Goal: Communication & Community: Share content

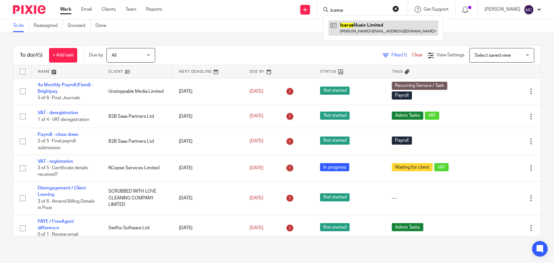
type input "icarus"
click at [380, 27] on link at bounding box center [383, 27] width 110 height 15
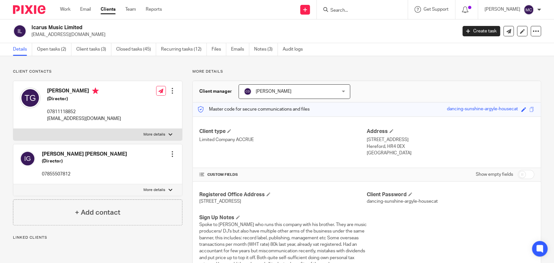
click at [47, 27] on h2 "Icarus Music Limited" at bounding box center [199, 27] width 337 height 7
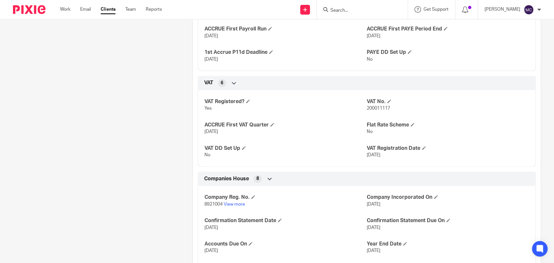
scroll to position [504, 0]
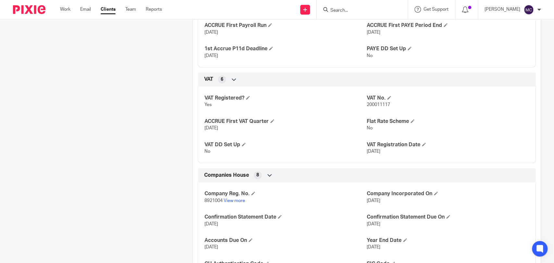
click at [214, 203] on span "8921004" at bounding box center [213, 201] width 18 height 5
copy p "8921004"
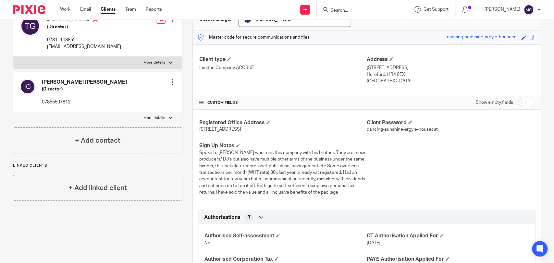
scroll to position [0, 0]
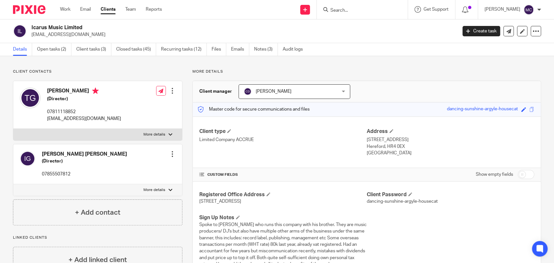
click at [340, 11] on input "Search" at bounding box center [359, 11] width 58 height 6
click at [329, 10] on div at bounding box center [361, 10] width 76 height 8
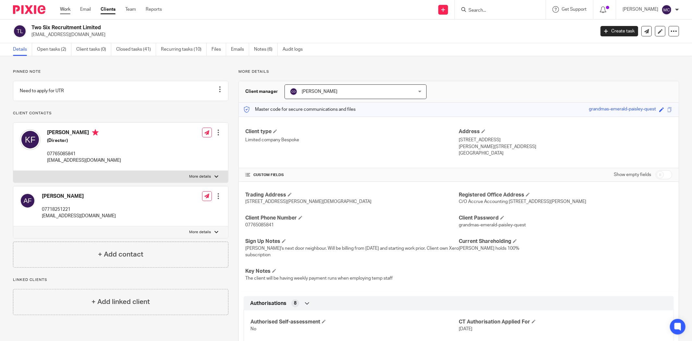
click at [72, 7] on ul "Work Email Clients Team Reports" at bounding box center [116, 9] width 112 height 6
click at [61, 11] on link "Work" at bounding box center [65, 9] width 10 height 6
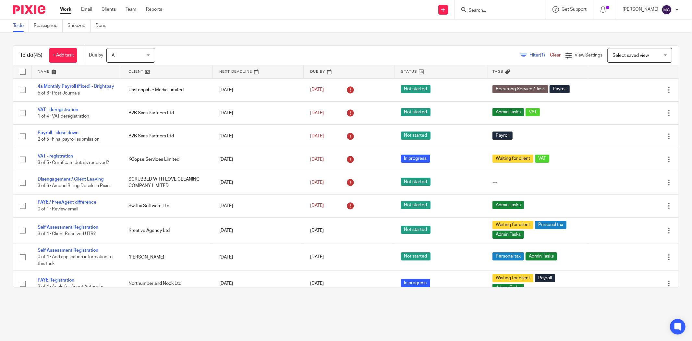
drag, startPoint x: 497, startPoint y: 4, endPoint x: 497, endPoint y: 10, distance: 5.8
click at [497, 4] on div at bounding box center [500, 9] width 91 height 19
click at [497, 10] on input "Search" at bounding box center [497, 11] width 58 height 6
type input "fmmb"
click at [494, 28] on link at bounding box center [521, 27] width 110 height 15
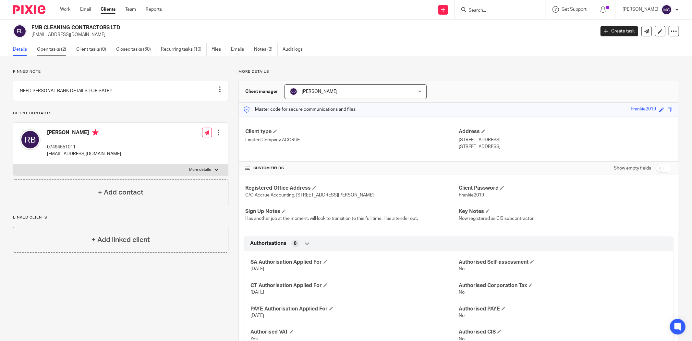
click at [49, 46] on link "Open tasks (2)" at bounding box center [54, 49] width 34 height 13
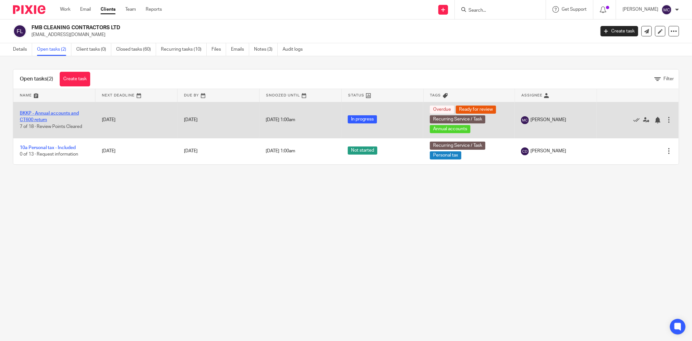
click at [57, 112] on link "BKKP - Annual accounts and CT600 return" at bounding box center [49, 116] width 59 height 11
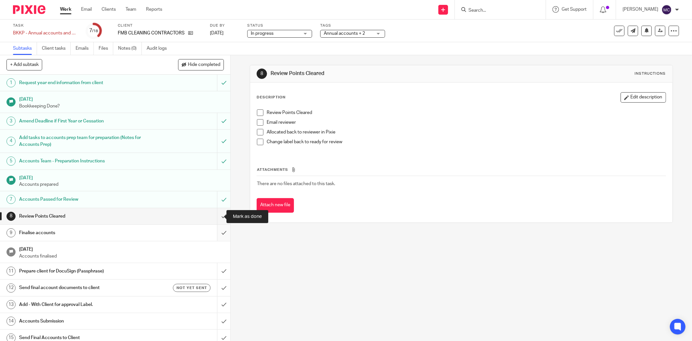
drag, startPoint x: 218, startPoint y: 213, endPoint x: 216, endPoint y: 228, distance: 15.7
click at [218, 213] on input "submit" at bounding box center [115, 216] width 230 height 16
click at [215, 237] on input "submit" at bounding box center [115, 232] width 230 height 16
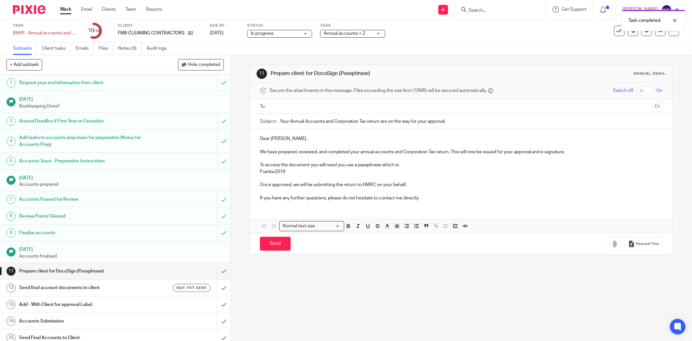
click at [263, 136] on p "Dear [PERSON_NAME] ," at bounding box center [461, 138] width 403 height 6
click at [292, 151] on p "We have prepared, reviewed, and completed your annual accounts and Corporation …" at bounding box center [461, 152] width 403 height 6
click at [439, 164] on p "To access the document you will need you use a passphrase which is:" at bounding box center [461, 165] width 403 height 6
click at [426, 197] on p "If you have any further questions, please do not hesitate to contact me directl…" at bounding box center [461, 198] width 403 height 6
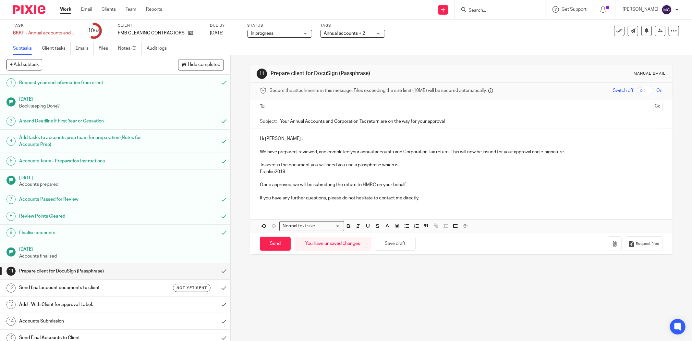
click at [409, 168] on p "Frankie2019" at bounding box center [461, 171] width 403 height 6
click at [427, 202] on div "Hi [PERSON_NAME] , We have prepared, reviewed, and completed your annual accoun…" at bounding box center [461, 167] width 422 height 77
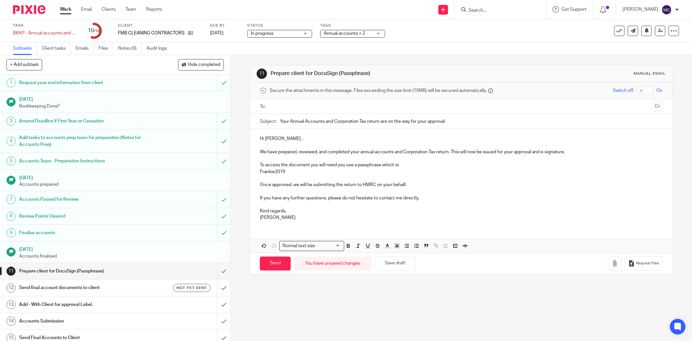
click at [284, 221] on p "[PERSON_NAME]" at bounding box center [461, 217] width 403 height 6
click at [293, 212] on p "Kind regards," at bounding box center [461, 211] width 403 height 6
click at [422, 198] on p "If you have any further questions, please do not hesitate to contact me directl…" at bounding box center [461, 198] width 403 height 6
click at [416, 183] on p "Once approved, we will be submitting the return to HMRC on your behalf." at bounding box center [461, 184] width 403 height 6
click at [308, 198] on p "If you have any further questions, please do not hesitate to contact me directl…" at bounding box center [461, 198] width 403 height 6
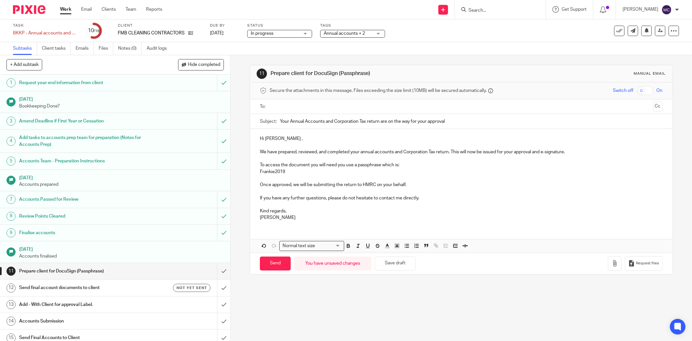
click at [414, 179] on p at bounding box center [461, 178] width 403 height 6
click at [404, 169] on p "Frankie2019" at bounding box center [461, 171] width 403 height 6
click at [323, 207] on p at bounding box center [461, 204] width 403 height 6
click at [316, 218] on p "Matt" at bounding box center [461, 217] width 403 height 6
click at [417, 178] on p at bounding box center [461, 178] width 403 height 6
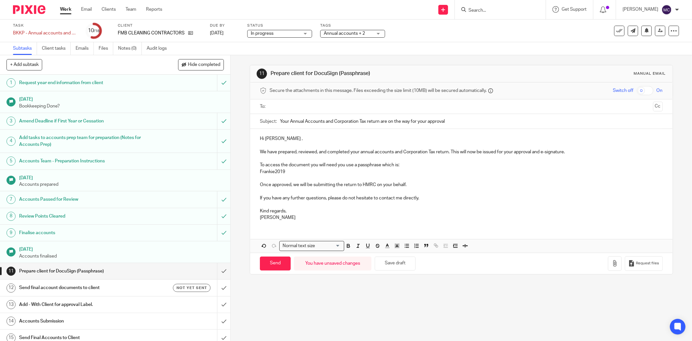
click at [415, 184] on p "Once approved, we will be submitting the return to HMRC on your behalf." at bounding box center [461, 184] width 403 height 6
click at [402, 169] on p "Frankie2019" at bounding box center [461, 171] width 403 height 6
click at [409, 164] on p "To access the document you will need you use a passphrase which is:" at bounding box center [461, 165] width 403 height 6
click at [390, 169] on p "Frankie2019" at bounding box center [461, 171] width 403 height 6
click at [400, 165] on p "To access the document you will need you use a passphrase which is:" at bounding box center [461, 165] width 403 height 6
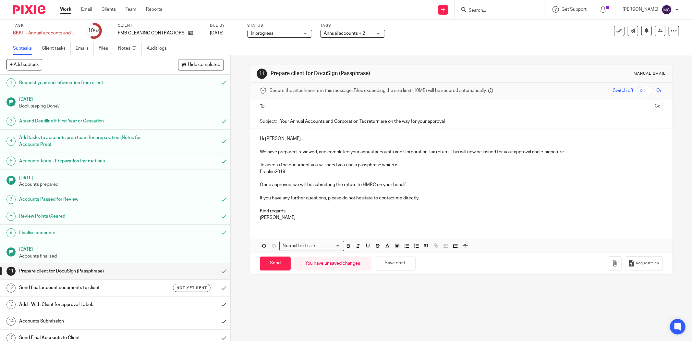
click at [400, 168] on p "Frankie2019" at bounding box center [461, 171] width 403 height 6
click at [402, 162] on p "To access the document you will need you use a passphrase which is:" at bounding box center [461, 165] width 403 height 6
click at [397, 170] on p "Frankie2019" at bounding box center [461, 171] width 403 height 6
click at [399, 164] on p "To access the document you will need you use a passphrase which is:" at bounding box center [461, 165] width 403 height 6
click at [405, 184] on p "Once approved, we will be submitting the return to HMRC on your behalf." at bounding box center [461, 184] width 403 height 6
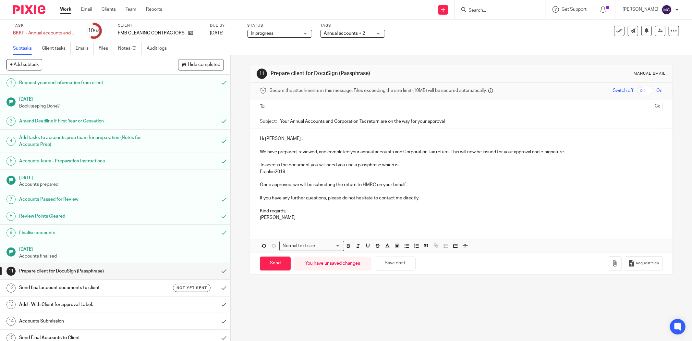
click at [422, 200] on p "If you have any further questions, please do not hesitate to contact me directl…" at bounding box center [461, 198] width 403 height 6
click at [400, 216] on p "[PERSON_NAME]" at bounding box center [461, 217] width 403 height 6
click at [378, 209] on p "Kind regards," at bounding box center [461, 211] width 403 height 6
click at [392, 175] on p at bounding box center [461, 178] width 403 height 6
click at [404, 171] on p "Frankie2019" at bounding box center [461, 171] width 403 height 6
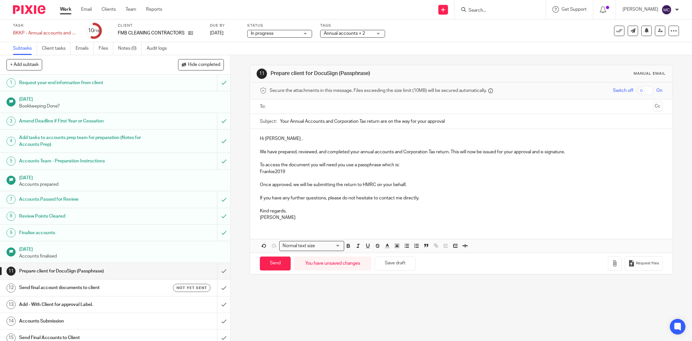
click at [406, 164] on p "To access the document you will need you use a passphrase which is:" at bounding box center [461, 165] width 403 height 6
click at [581, 156] on p at bounding box center [461, 158] width 403 height 6
click at [580, 154] on p "We have prepared, reviewed, and completed your annual accounts and Corporation …" at bounding box center [461, 152] width 403 height 6
click at [280, 141] on p "Hi Radford ," at bounding box center [461, 138] width 403 height 6
click at [387, 205] on p at bounding box center [461, 204] width 403 height 6
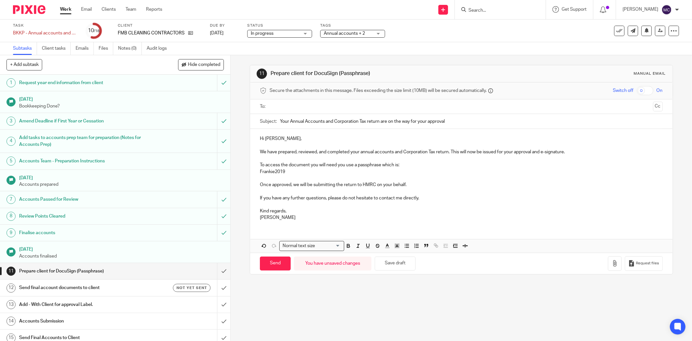
click at [308, 219] on p "[PERSON_NAME]" at bounding box center [461, 217] width 403 height 6
click at [289, 214] on p "[PERSON_NAME]" at bounding box center [461, 217] width 403 height 6
click at [288, 212] on p "Kind regards," at bounding box center [461, 211] width 403 height 6
click at [432, 195] on p "If you have any further questions, please do not hesitate to contact me directl…" at bounding box center [461, 198] width 403 height 6
click at [412, 183] on p "Once approved, we will be submitting the return to HMRC on your behalf." at bounding box center [461, 184] width 403 height 6
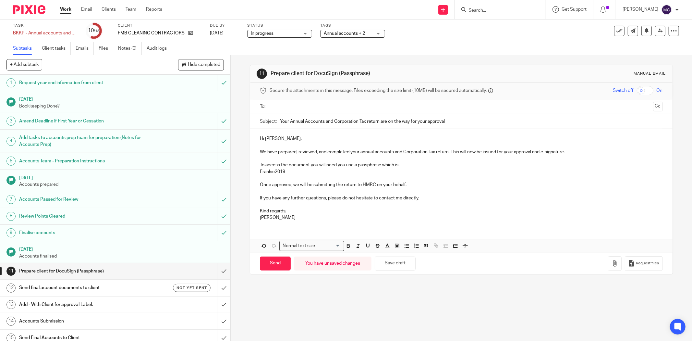
click at [380, 170] on p "Frankie2019" at bounding box center [461, 171] width 403 height 6
click at [401, 164] on p "To access the document you will need you use a passphrase which is:" at bounding box center [461, 165] width 403 height 6
click at [412, 184] on p "Once approved, we will be submitting the return to HMRC on your behalf." at bounding box center [461, 184] width 403 height 6
click at [423, 199] on p "If you have any further questions, please do not hesitate to contact me directl…" at bounding box center [461, 198] width 403 height 6
click at [376, 215] on p "[PERSON_NAME]" at bounding box center [461, 217] width 403 height 6
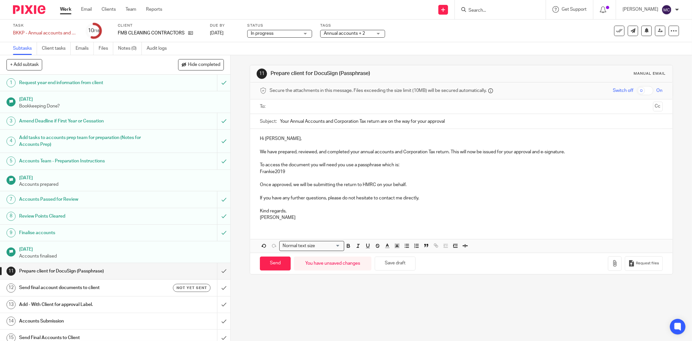
click at [368, 212] on p "Kind regards," at bounding box center [461, 211] width 403 height 6
click at [356, 106] on input "text" at bounding box center [461, 106] width 378 height 7
click at [301, 172] on p "Frankie2019" at bounding box center [461, 173] width 403 height 6
click at [293, 171] on p "Frankie2019" at bounding box center [461, 173] width 403 height 6
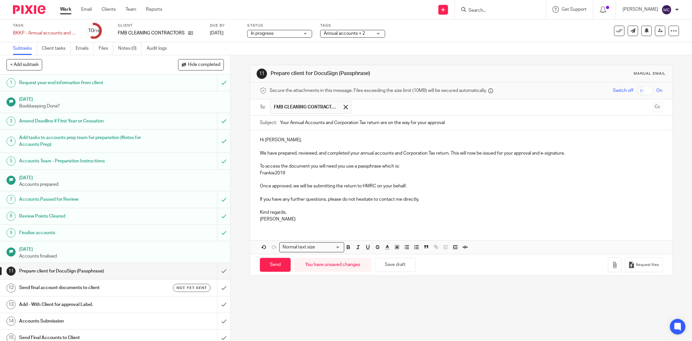
click at [586, 150] on p "We have prepared, reviewed, and completed your annual accounts and Corporation …" at bounding box center [461, 153] width 403 height 6
click at [410, 184] on p "Once approved, we will be submitting the return to HMRC on your behalf." at bounding box center [461, 186] width 403 height 6
click at [428, 204] on p at bounding box center [461, 205] width 403 height 6
click at [304, 214] on p "Kind regards," at bounding box center [461, 212] width 403 height 6
click at [290, 220] on p "[PERSON_NAME]" at bounding box center [461, 219] width 403 height 6
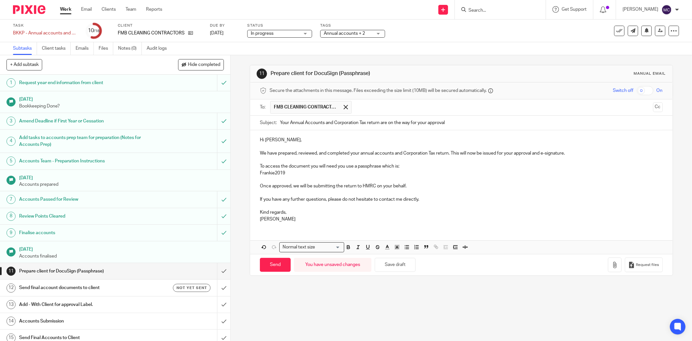
click at [293, 210] on p "Kind regards," at bounding box center [461, 212] width 403 height 6
click at [424, 199] on p "If you have any further questions, please do not hesitate to contact me directl…" at bounding box center [461, 199] width 403 height 6
click at [419, 183] on p "Once approved, we will be submitting the return to HMRC on your behalf." at bounding box center [461, 186] width 403 height 6
click at [423, 197] on p "If you have any further questions, please do not hesitate to contact me directl…" at bounding box center [461, 199] width 403 height 6
click at [416, 188] on p "Once approved, we will be submitting the return to HMRC on your behalf." at bounding box center [461, 186] width 403 height 6
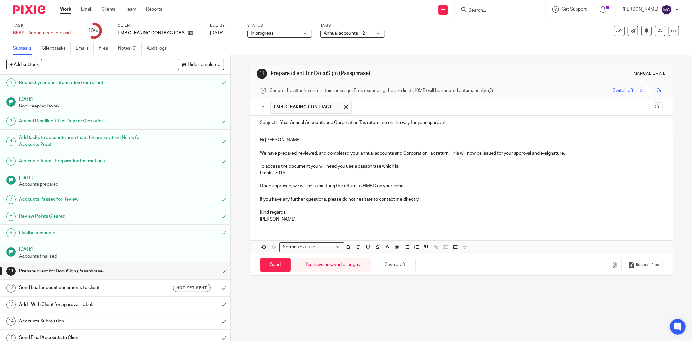
click at [390, 171] on p "Frankie2019" at bounding box center [461, 173] width 403 height 6
click at [403, 165] on p "To access the document you will need you use a passphrase which is:" at bounding box center [461, 166] width 403 height 6
click at [412, 186] on p "Once approved, we will be submitting the return to HMRC on your behalf." at bounding box center [461, 186] width 403 height 6
click at [421, 202] on p "If you have any further questions, please do not hesitate to contact me directl…" at bounding box center [461, 199] width 403 height 6
click at [365, 216] on p "[PERSON_NAME]" at bounding box center [461, 219] width 403 height 6
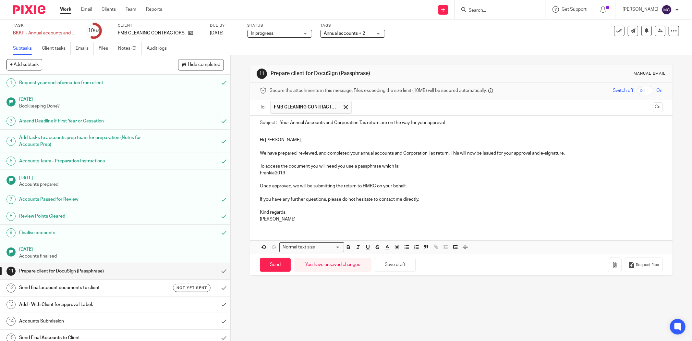
click at [358, 213] on p "Kind regards," at bounding box center [461, 212] width 403 height 6
click at [341, 218] on p "[PERSON_NAME]" at bounding box center [461, 219] width 403 height 6
click at [446, 199] on p "If you have any further questions, please do not hesitate to contact me directl…" at bounding box center [461, 199] width 403 height 6
click at [427, 192] on p at bounding box center [461, 192] width 403 height 6
click at [423, 186] on p "Once approved, we will be submitting the return to HMRC on your behalf." at bounding box center [461, 186] width 403 height 6
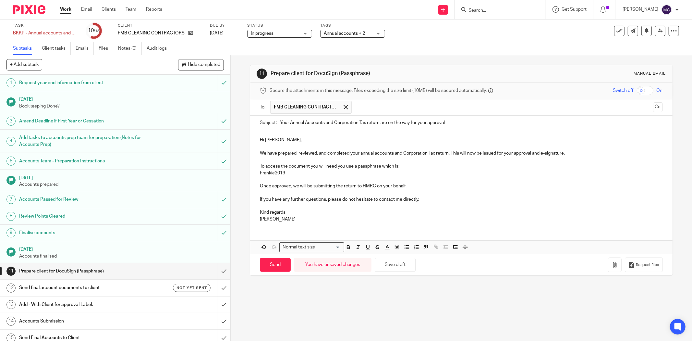
click at [409, 166] on p "To access the document you will need you use a passphrase which is:" at bounding box center [461, 166] width 403 height 6
click at [408, 171] on p "Frankie2019" at bounding box center [461, 173] width 403 height 6
click at [403, 163] on p "To access the document you will need you use a passphrase which is:" at bounding box center [461, 166] width 403 height 6
click at [416, 185] on p "Once approved, we will be submitting the return to HMRC on your behalf." at bounding box center [461, 186] width 403 height 6
click at [422, 199] on p "If you have any further questions, please do not hesitate to contact me directl…" at bounding box center [461, 199] width 403 height 6
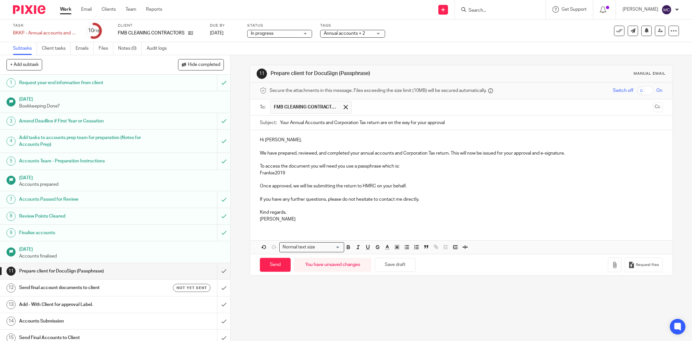
click at [415, 180] on p at bounding box center [461, 179] width 403 height 6
click at [408, 164] on p "To access the document you will need you use a passphrase which is:" at bounding box center [461, 166] width 403 height 6
click at [405, 168] on p "To access the document you will need you use a passphrase which is:" at bounding box center [461, 166] width 403 height 6
click at [403, 170] on p "Frankie2019" at bounding box center [461, 173] width 403 height 6
click at [403, 164] on p "To access the document you will need you use a passphrase which is:" at bounding box center [461, 166] width 403 height 6
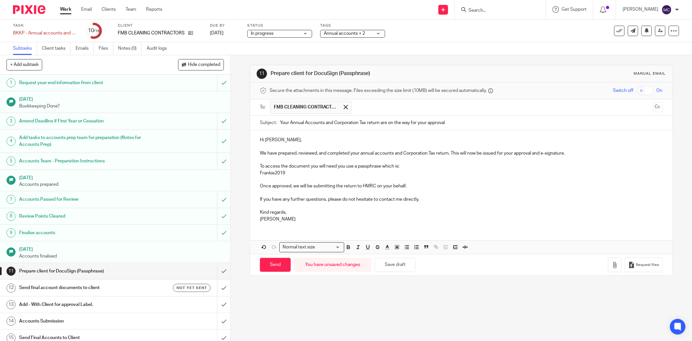
click at [413, 190] on p at bounding box center [461, 192] width 403 height 6
click at [420, 196] on p "If you have any further questions, please do not hesitate to contact me directl…" at bounding box center [461, 199] width 403 height 6
click at [421, 180] on p at bounding box center [461, 179] width 403 height 6
click at [420, 187] on p "Once approved, we will be submitting the return to HMRC on your behalf." at bounding box center [461, 186] width 403 height 6
click at [421, 199] on p "If you have any further questions, please do not hesitate to contact me directl…" at bounding box center [461, 199] width 403 height 6
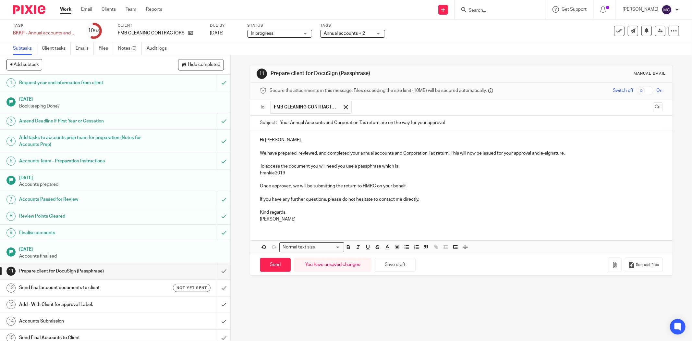
click at [412, 187] on p "Once approved, we will be submitting the return to HMRC on your behalf." at bounding box center [461, 186] width 403 height 6
click at [421, 196] on p "If you have any further questions, please do not hesitate to contact me directl…" at bounding box center [461, 199] width 403 height 6
click at [416, 182] on p at bounding box center [461, 179] width 403 height 6
click at [417, 187] on p "Once approved, we will be submitting the return to HMRC on your behalf." at bounding box center [461, 186] width 403 height 6
click at [424, 195] on p at bounding box center [461, 192] width 403 height 6
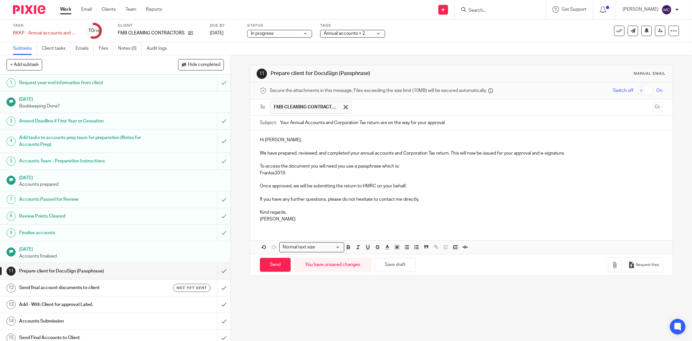
click at [425, 199] on p "If you have any further questions, please do not hesitate to contact me directl…" at bounding box center [461, 199] width 403 height 6
click at [365, 216] on p "[PERSON_NAME]" at bounding box center [461, 219] width 403 height 6
click at [321, 212] on p "Kind regards," at bounding box center [461, 212] width 403 height 6
click at [428, 188] on p "Once approved, we will be submitting the return to HMRC on your behalf." at bounding box center [461, 186] width 403 height 6
click at [417, 167] on p "To access the document you will need you use a passphrase which is:" at bounding box center [461, 166] width 403 height 6
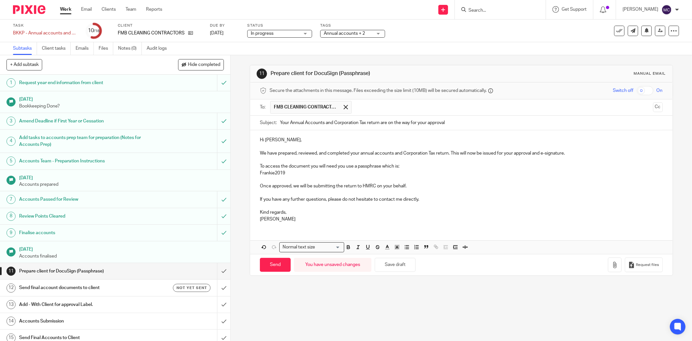
click at [409, 173] on p "Frankie2019" at bounding box center [461, 173] width 403 height 6
click at [407, 167] on p "To access the document you will need you use a passphrase which is:" at bounding box center [461, 166] width 403 height 6
click at [390, 173] on p "Frankie2019" at bounding box center [461, 173] width 403 height 6
click at [403, 167] on p "To access the document you will need you use a passphrase which is:" at bounding box center [461, 166] width 403 height 6
click at [406, 170] on p "Frankie2019" at bounding box center [461, 173] width 403 height 6
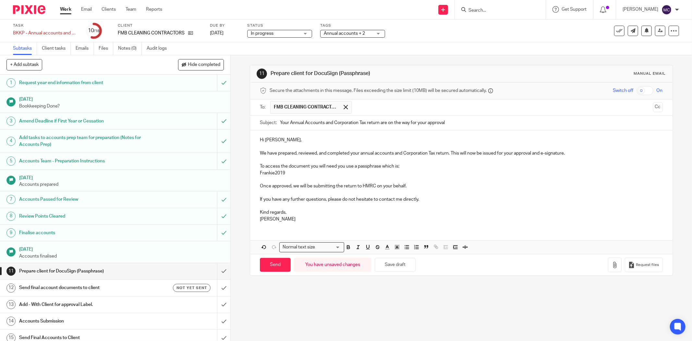
click at [408, 166] on p "To access the document you will need you use a passphrase which is:" at bounding box center [461, 166] width 403 height 6
click at [406, 168] on p "To access the document you will need you use a passphrase which is:" at bounding box center [461, 166] width 403 height 6
click at [404, 169] on p "To access the document you will need you use a passphrase which is:" at bounding box center [461, 166] width 403 height 6
click at [404, 171] on p "Frankie2019" at bounding box center [461, 173] width 403 height 6
click at [404, 174] on p "Frankie2019" at bounding box center [461, 173] width 403 height 6
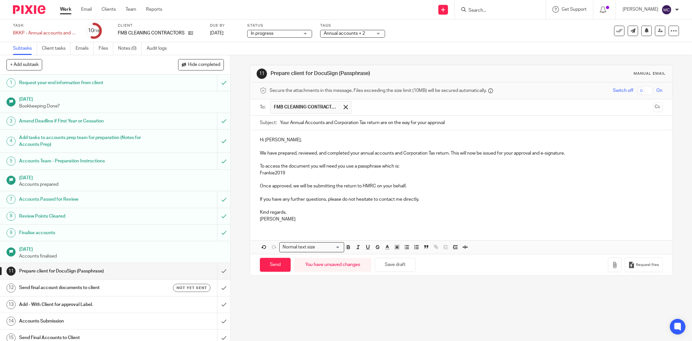
click at [420, 192] on p at bounding box center [461, 192] width 403 height 6
click at [428, 196] on p "If you have any further questions, please do not hesitate to contact me directl…" at bounding box center [461, 199] width 403 height 6
click at [420, 188] on p "Once approved, we will be submitting the return to HMRC on your behalf." at bounding box center [461, 186] width 403 height 6
click at [391, 174] on p "Frankie2019" at bounding box center [461, 173] width 403 height 6
click at [403, 168] on p "To access the document you will need you use a passphrase which is:" at bounding box center [461, 166] width 403 height 6
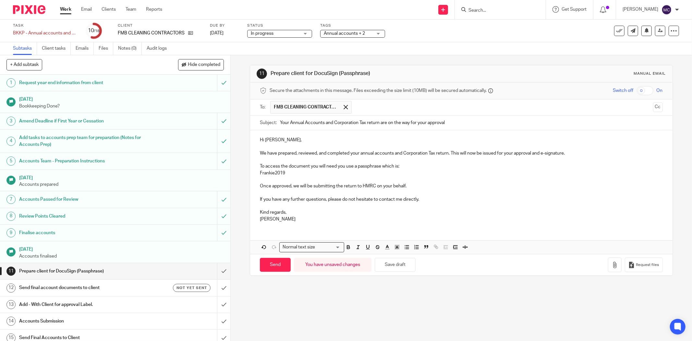
click at [403, 173] on p "Frankie2019" at bounding box center [461, 173] width 403 height 6
click at [411, 186] on p "Once approved, we will be submitting the return to HMRC on your behalf." at bounding box center [461, 186] width 403 height 6
click at [424, 207] on p at bounding box center [461, 205] width 403 height 6
click at [423, 199] on p "If you have any further questions, please do not hesitate to contact me directl…" at bounding box center [461, 199] width 403 height 6
click at [414, 187] on p "Once approved, we will be submitting the return to HMRC on your behalf." at bounding box center [461, 186] width 403 height 6
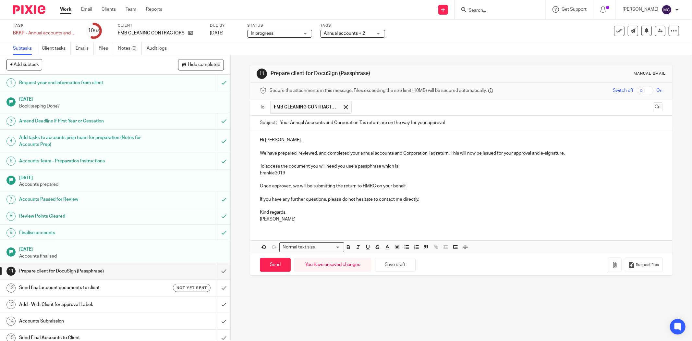
click at [406, 179] on p at bounding box center [461, 179] width 403 height 6
click at [406, 167] on p "To access the document you will need you use a passphrase which is:" at bounding box center [461, 166] width 403 height 6
click at [405, 170] on p "Frankie2019" at bounding box center [461, 173] width 403 height 6
click at [413, 185] on p "Once approved, we will be submitting the return to HMRC on your behalf." at bounding box center [461, 186] width 403 height 6
click at [421, 202] on p "If you have any further questions, please do not hesitate to contact me directl…" at bounding box center [461, 199] width 403 height 6
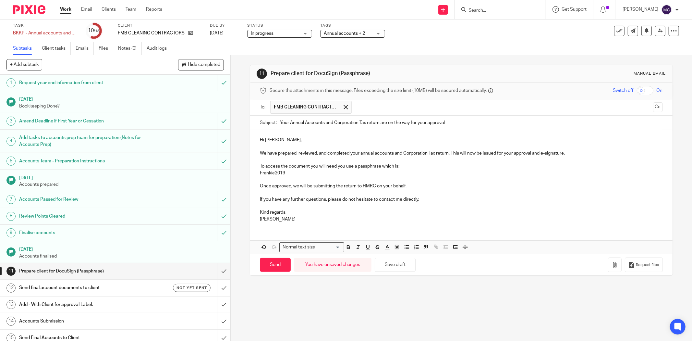
click at [416, 188] on p "Once approved, we will be submitting the return to HMRC on your behalf." at bounding box center [461, 186] width 403 height 6
click at [366, 166] on p "To access the document you will need you use a passphrase which is:" at bounding box center [461, 166] width 403 height 6
click at [361, 172] on p "Frankie2019" at bounding box center [461, 173] width 403 height 6
click at [414, 188] on p "Once approved, we will be submitting the return to HMRC on your behalf." at bounding box center [461, 186] width 403 height 6
click at [421, 201] on p "If you have any further questions, please do not hesitate to contact me directl…" at bounding box center [461, 199] width 403 height 6
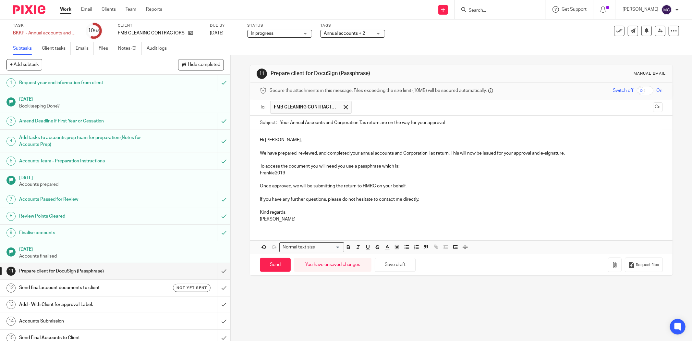
click at [377, 174] on p "Frankie2019" at bounding box center [461, 173] width 403 height 6
click at [415, 166] on p "To access the document you will need you use a passphrase which is:" at bounding box center [461, 166] width 403 height 6
click at [411, 187] on p "Once approved, we will be submitting the return to HMRC on your behalf." at bounding box center [461, 186] width 403 height 6
click at [422, 200] on p "If you have any further questions, please do not hesitate to contact me directl…" at bounding box center [461, 199] width 403 height 6
click at [355, 210] on p "Kind regards," at bounding box center [461, 212] width 403 height 6
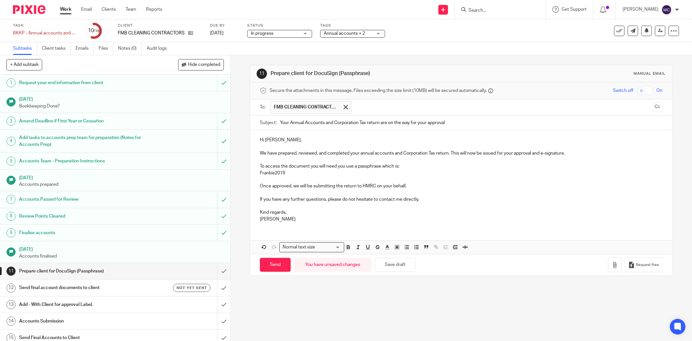
click at [341, 225] on div "Hi Radford, We have prepared, reviewed, and completed your annual accounts and …" at bounding box center [461, 178] width 422 height 97
click at [428, 204] on p at bounding box center [461, 205] width 403 height 6
click at [416, 191] on p at bounding box center [461, 192] width 403 height 6
click at [416, 186] on p "Once approved, we will be submitting the return to HMRC on your behalf." at bounding box center [461, 186] width 403 height 6
click at [409, 167] on p "To access the document you will need you use a passphrase which is:" at bounding box center [461, 166] width 403 height 6
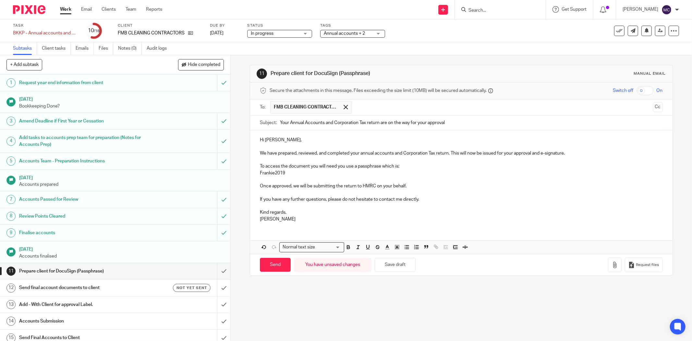
click at [409, 170] on p "Frankie2019" at bounding box center [461, 173] width 403 height 6
click at [410, 184] on p "Once approved, we will be submitting the return to HMRC on your behalf." at bounding box center [461, 186] width 403 height 6
click at [422, 198] on p "If you have any further questions, please do not hesitate to contact me directl…" at bounding box center [461, 199] width 403 height 6
click at [413, 183] on p "Once approved, we will be submitting the return to HMRC on your behalf." at bounding box center [461, 186] width 403 height 6
click at [398, 176] on p at bounding box center [461, 179] width 403 height 6
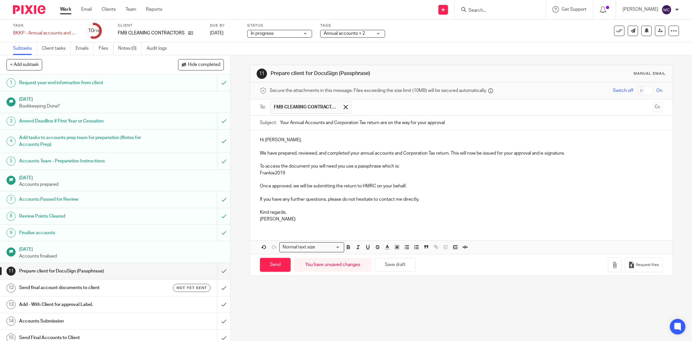
click at [400, 169] on p "To access the document you will need you use a passphrase which is:" at bounding box center [461, 166] width 403 height 6
click at [389, 173] on p "Frankie2019" at bounding box center [461, 173] width 403 height 6
click at [424, 197] on p "If you have any further questions, please do not hesitate to contact me directl…" at bounding box center [461, 199] width 403 height 6
click at [416, 183] on p "Once approved, we will be submitting the return to HMRC on your behalf." at bounding box center [461, 186] width 403 height 6
click at [407, 174] on p "Frankie2019" at bounding box center [461, 173] width 403 height 6
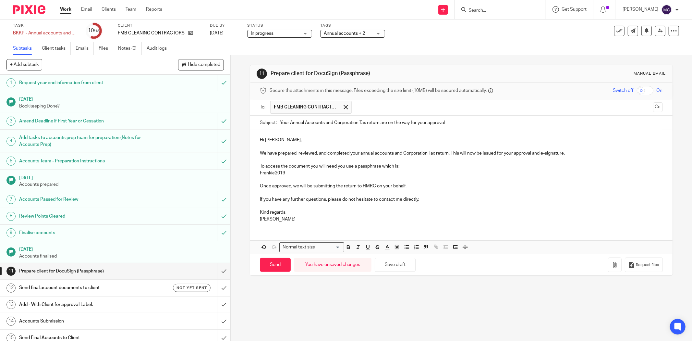
click at [346, 209] on p "Kind regards," at bounding box center [461, 212] width 403 height 6
click at [329, 222] on p "[PERSON_NAME]" at bounding box center [461, 219] width 403 height 6
click at [423, 199] on p "If you have any further questions, please do not hesitate to contact me directl…" at bounding box center [461, 199] width 403 height 6
click at [417, 187] on p "Once approved, we will be submitting the return to HMRC on your behalf." at bounding box center [461, 186] width 403 height 6
click at [400, 166] on p "To access the document you will need you use a passphrase which is:" at bounding box center [461, 166] width 403 height 6
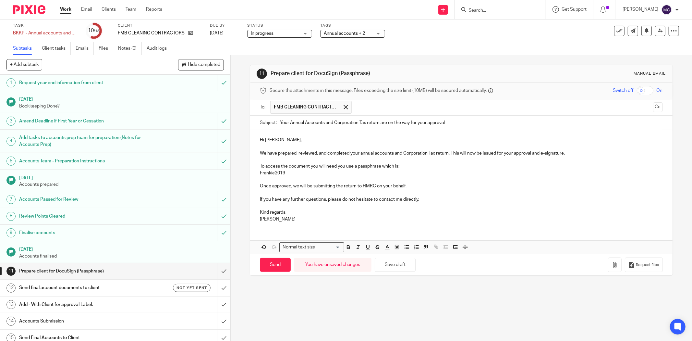
click at [397, 172] on p "Frankie2019" at bounding box center [461, 173] width 403 height 6
click at [410, 168] on p "To access the document you will need you use a passphrase which is:" at bounding box center [461, 166] width 403 height 6
click at [410, 174] on p "Frankie2019" at bounding box center [461, 173] width 403 height 6
click at [410, 188] on p "Once approved, we will be submitting the return to HMRC on your behalf." at bounding box center [461, 186] width 403 height 6
click at [420, 199] on p "If you have any further questions, please do not hesitate to contact me directl…" at bounding box center [461, 199] width 403 height 6
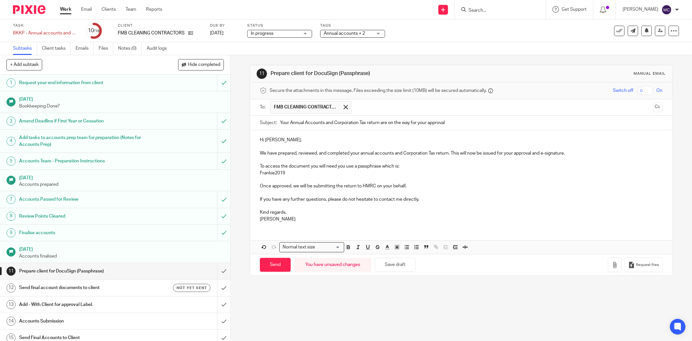
click at [406, 210] on p "Kind regards," at bounding box center [461, 212] width 403 height 6
click at [387, 217] on p "[PERSON_NAME]" at bounding box center [461, 219] width 403 height 6
click at [421, 202] on p at bounding box center [461, 205] width 403 height 6
click at [422, 199] on p "If you have any further questions, please do not hesitate to contact me directl…" at bounding box center [461, 199] width 403 height 6
click at [414, 188] on p "Once approved, we will be submitting the return to HMRC on your behalf." at bounding box center [461, 186] width 403 height 6
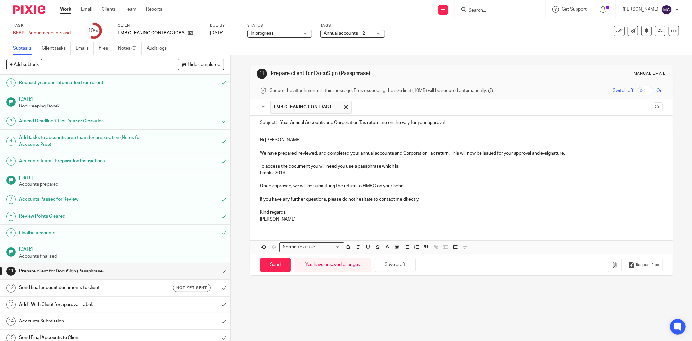
click at [413, 170] on p "Frankie2019" at bounding box center [461, 173] width 403 height 6
click at [411, 168] on p "To access the document you will need you use a passphrase which is:" at bounding box center [461, 166] width 403 height 6
click at [318, 178] on p at bounding box center [461, 179] width 403 height 6
click at [325, 171] on p "Frankie2019" at bounding box center [461, 173] width 403 height 6
click at [416, 183] on p "Once approved, we will be submitting the return to HMRC on your behalf." at bounding box center [461, 186] width 403 height 6
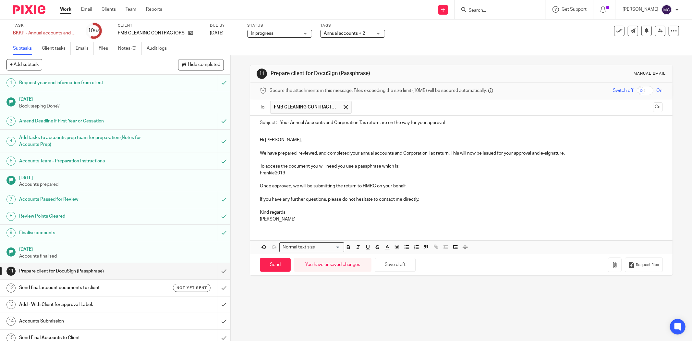
click at [423, 200] on p "If you have any further questions, please do not hesitate to contact me directl…" at bounding box center [461, 199] width 403 height 6
click at [404, 184] on p "Once approved, we will be submitting the return to HMRC on your behalf." at bounding box center [461, 186] width 403 height 6
click at [400, 174] on p "Frankie2019" at bounding box center [461, 173] width 403 height 6
click at [405, 164] on p "To access the document you will need you use a passphrase which is:" at bounding box center [461, 166] width 403 height 6
click at [416, 186] on p "Once approved, we will be submitting the return to HMRC on your behalf." at bounding box center [461, 186] width 403 height 6
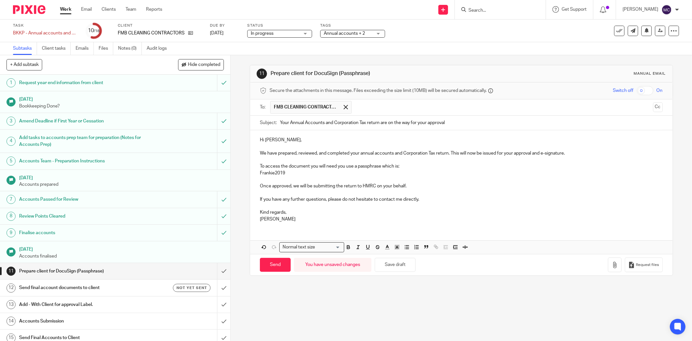
click at [424, 198] on p "If you have any further questions, please do not hesitate to contact me directl…" at bounding box center [461, 199] width 403 height 6
click at [416, 182] on p at bounding box center [461, 179] width 403 height 6
click at [272, 264] on input "Send" at bounding box center [275, 265] width 31 height 14
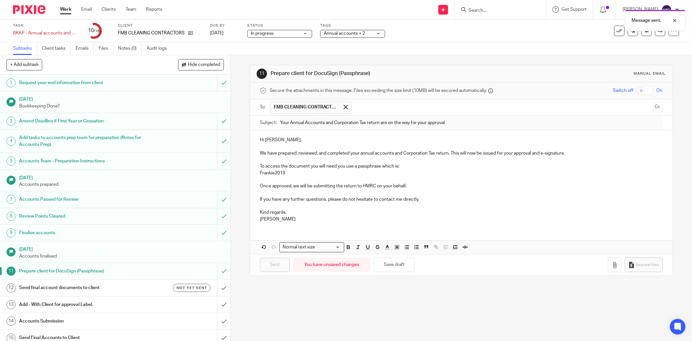
type input "Sent"
click at [114, 288] on h1 "Send final account documents to client" at bounding box center [83, 288] width 128 height 10
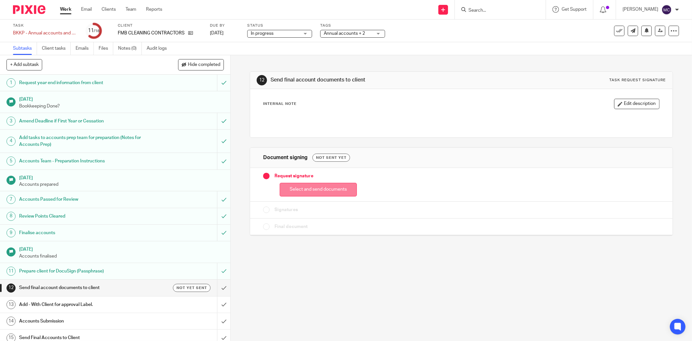
click at [322, 192] on button "Select and send documents" at bounding box center [318, 190] width 77 height 14
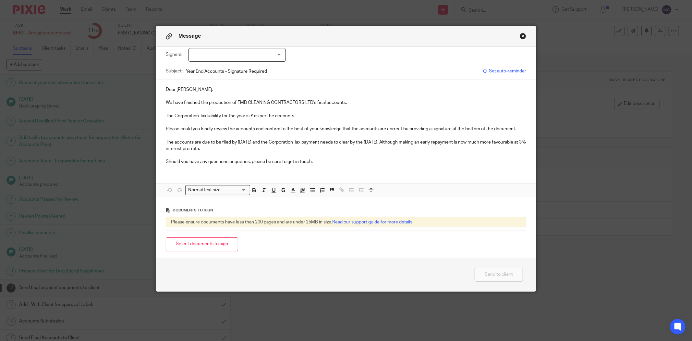
click at [222, 111] on p at bounding box center [346, 109] width 360 height 6
drag, startPoint x: 406, startPoint y: 128, endPoint x: 414, endPoint y: 128, distance: 7.5
click at [406, 128] on p "Please could you kindly review the accounts and confirm to the best of your kno…" at bounding box center [346, 129] width 360 height 6
click at [361, 151] on p "The accounts are due to be filed by 29 Aug 2025 and the Corporation Tax payment…" at bounding box center [346, 145] width 360 height 13
click at [348, 163] on p "Should you have any questions or queries, please be sure to get in touch." at bounding box center [346, 161] width 360 height 6
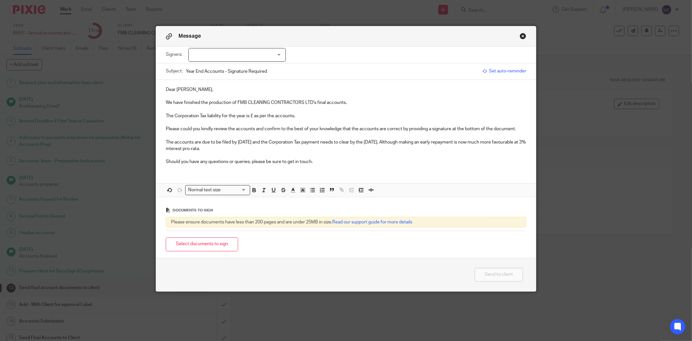
click at [296, 146] on p "The accounts are due to be filed by 29 Aug 2025 and the Corporation Tax payment…" at bounding box center [346, 145] width 360 height 13
click at [250, 149] on p "The accounts are due to be filed by 29 Aug 2025 and the Corporation Tax payment…" at bounding box center [346, 145] width 360 height 13
click at [322, 165] on div "Dear Radford, We have finished the production of FMB CLEANING CONTRACTORS LTD's…" at bounding box center [346, 125] width 380 height 90
click at [322, 163] on p "Should you have any questions or queries, please be sure to get in touch." at bounding box center [346, 161] width 360 height 6
click at [312, 113] on p "The Corporation Tax liability for the year is £ as per the accounts." at bounding box center [346, 116] width 360 height 6
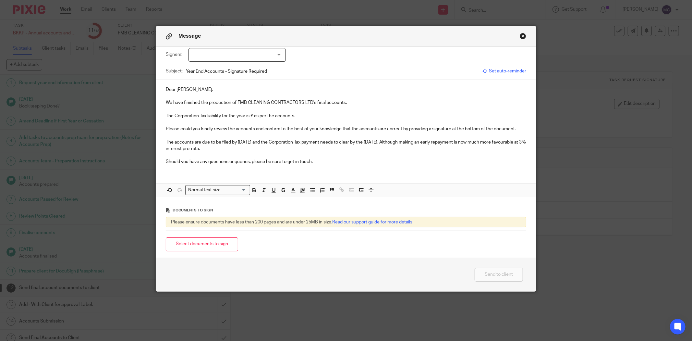
click at [251, 115] on p "The Corporation Tax liability for the year is £ as per the accounts." at bounding box center [346, 116] width 360 height 6
drag, startPoint x: 251, startPoint y: 114, endPoint x: 255, endPoint y: 114, distance: 4.2
click at [251, 114] on p "The Corporation Tax liability for the year is £ as per the accounts." at bounding box center [346, 116] width 360 height 6
drag, startPoint x: 250, startPoint y: 115, endPoint x: 272, endPoint y: 117, distance: 22.8
click at [272, 117] on p "The Corporation Tax liability for the year is £15,126.87 as per the accounts." at bounding box center [346, 116] width 360 height 6
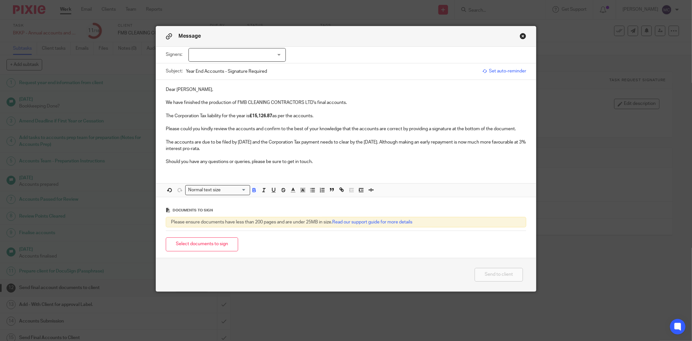
click at [284, 128] on p "Please could you kindly review the accounts and confirm to the best of your kno…" at bounding box center [346, 129] width 360 height 6
click at [322, 161] on p "Should you have any questions or queries, please be sure to get in touch." at bounding box center [346, 161] width 360 height 6
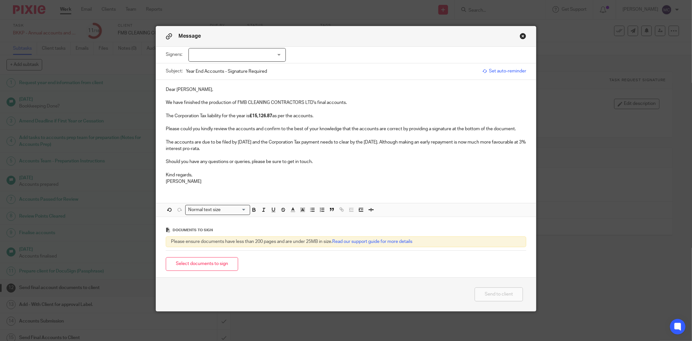
click at [170, 90] on p "Dear Radford," at bounding box center [346, 89] width 360 height 6
click at [169, 89] on p "Dear Radford," at bounding box center [346, 89] width 360 height 6
click at [251, 186] on div "Hi Retard, We have finished the production of FMB CLEANING CONTRACTORS LTD's fi…" at bounding box center [346, 135] width 380 height 110
click at [219, 259] on button "Select documents to sign" at bounding box center [202, 264] width 72 height 14
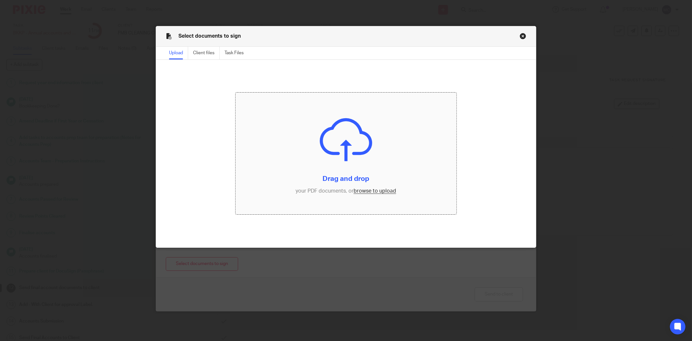
click at [388, 191] on input "file" at bounding box center [345, 153] width 221 height 122
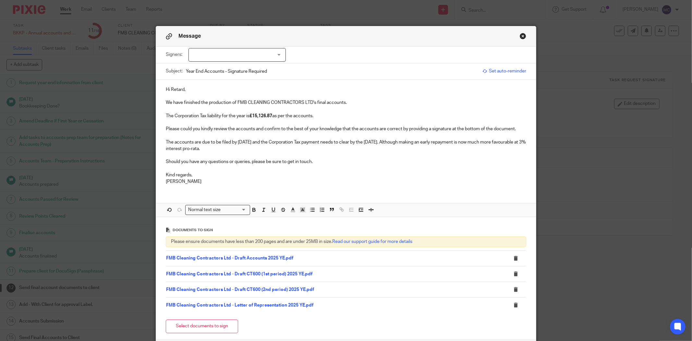
click at [349, 37] on div "Message" at bounding box center [346, 36] width 380 height 20
drag, startPoint x: 310, startPoint y: 163, endPoint x: 265, endPoint y: 160, distance: 45.6
click at [265, 160] on p "Should you have any questions or queries, please be sure to get in touch." at bounding box center [346, 161] width 360 height 6
click at [283, 171] on p at bounding box center [346, 168] width 360 height 6
click at [278, 178] on p "[PERSON_NAME]" at bounding box center [346, 181] width 360 height 6
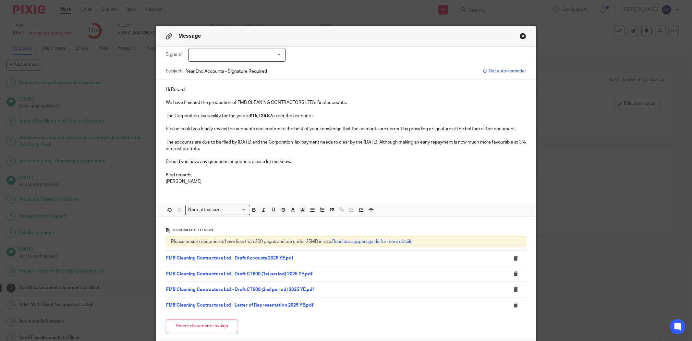
click at [308, 163] on p "Should you have any questions or queries, please let me know." at bounding box center [346, 161] width 360 height 6
click at [297, 163] on p "Should you have any questions or queries, please let me know." at bounding box center [346, 161] width 360 height 6
click at [283, 179] on p "[PERSON_NAME]" at bounding box center [346, 181] width 360 height 6
click at [280, 176] on p "Kind regards," at bounding box center [346, 175] width 360 height 6
click at [312, 163] on p "Should you have any questions or queries, please let me know." at bounding box center [346, 161] width 360 height 6
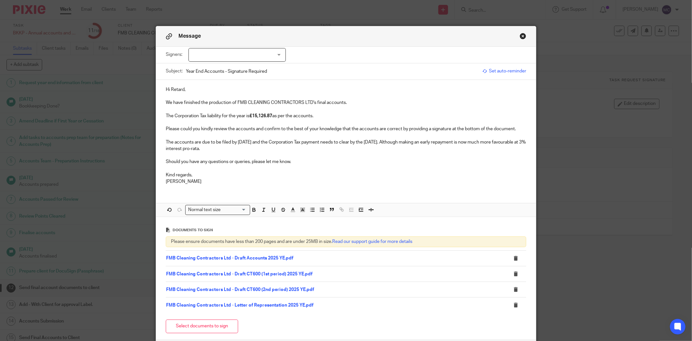
click at [307, 151] on p "The accounts are due to be filed by 29 Aug 2025 and the Corporation Tax payment…" at bounding box center [346, 145] width 360 height 13
click at [303, 163] on p "Should you have any questions or queries, please let me know." at bounding box center [346, 161] width 360 height 6
click at [277, 179] on p "[PERSON_NAME]" at bounding box center [346, 181] width 360 height 6
click at [255, 174] on p "Kind regards," at bounding box center [346, 175] width 360 height 6
click at [302, 161] on p "Should you have any questions or queries, please let me know." at bounding box center [346, 161] width 360 height 6
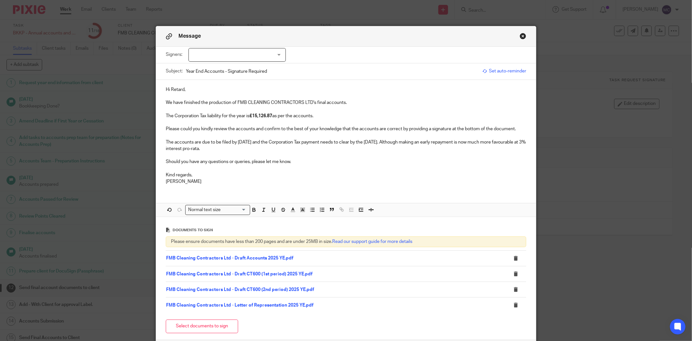
click at [265, 177] on p "Kind regards," at bounding box center [346, 175] width 360 height 6
click at [310, 159] on p "Should you have any questions or queries, please let me know." at bounding box center [346, 161] width 360 height 6
click at [286, 175] on p "Kind regards," at bounding box center [346, 175] width 360 height 6
click at [241, 182] on p "[PERSON_NAME]" at bounding box center [346, 181] width 360 height 6
click at [244, 178] on p "[PERSON_NAME]" at bounding box center [346, 181] width 360 height 6
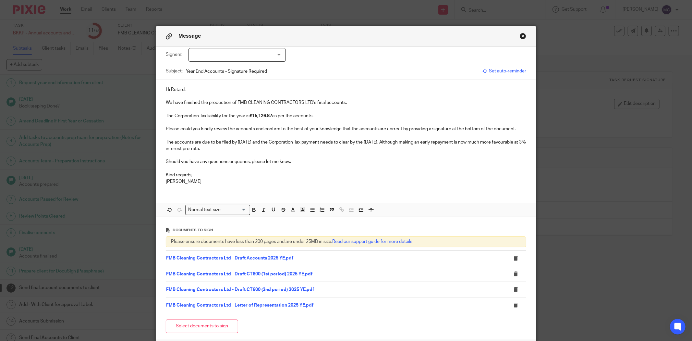
click at [243, 176] on p "Kind regards," at bounding box center [346, 175] width 360 height 6
click at [296, 163] on p "Should you have any questions or queries, please let me know." at bounding box center [346, 161] width 360 height 6
click at [276, 150] on p "The accounts are due to be filed by 29 Aug 2025 and the Corporation Tax payment…" at bounding box center [346, 145] width 360 height 13
click at [517, 142] on p "The accounts are due to be filed by 29 Aug 2025 and the Corporation Tax payment…" at bounding box center [346, 145] width 360 height 13
click at [494, 156] on p at bounding box center [346, 155] width 360 height 6
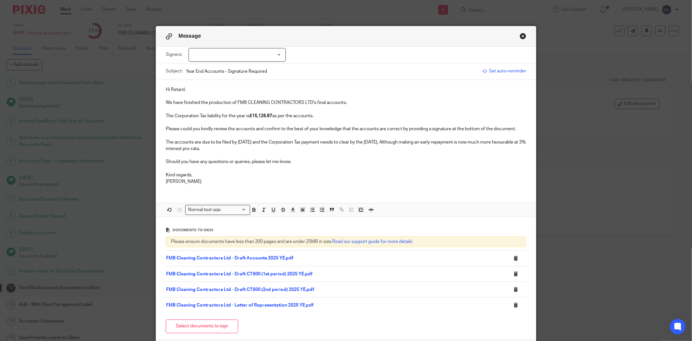
click at [466, 163] on p "Should you have any questions or queries, please let me know." at bounding box center [346, 161] width 360 height 6
click at [282, 179] on p "[PERSON_NAME]" at bounding box center [346, 181] width 360 height 6
click at [254, 175] on p "Kind regards," at bounding box center [346, 175] width 360 height 6
click at [251, 184] on p "[PERSON_NAME]" at bounding box center [346, 181] width 360 height 6
click at [249, 176] on p "Kind regards," at bounding box center [346, 175] width 360 height 6
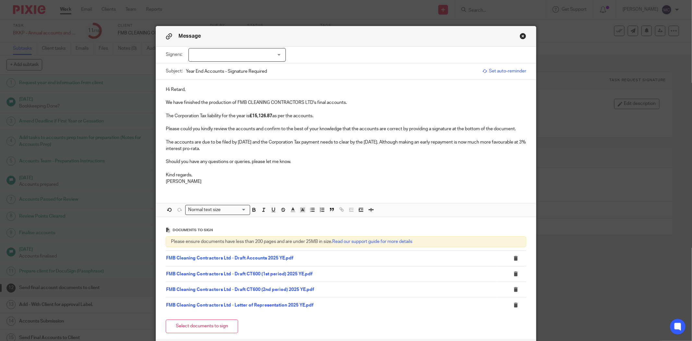
click at [302, 162] on p "Should you have any questions or queries, please let me know." at bounding box center [346, 161] width 360 height 6
click at [224, 56] on div at bounding box center [236, 55] width 97 height 14
click at [224, 67] on span "[PERSON_NAME]" at bounding box center [215, 68] width 36 height 5
checkbox input "true"
click at [351, 127] on p "Please could you kindly review the accounts and confirm to the best of your kno…" at bounding box center [346, 129] width 360 height 6
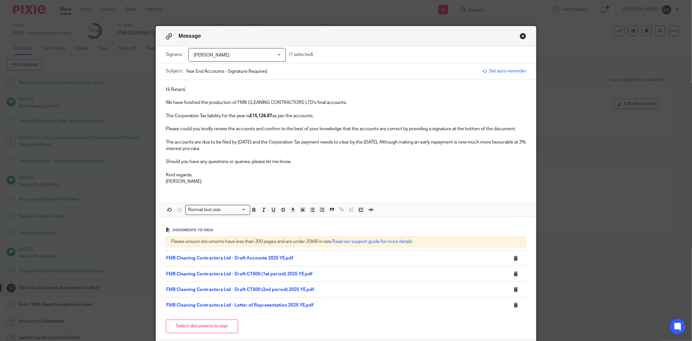
click at [312, 167] on p at bounding box center [346, 168] width 360 height 6
click at [211, 176] on p "Kind regards," at bounding box center [346, 175] width 360 height 6
click at [199, 183] on p "[PERSON_NAME]" at bounding box center [346, 181] width 360 height 6
click at [239, 150] on p "The accounts are due to be filed by 29 Aug 2025 and the Corporation Tax payment…" at bounding box center [346, 145] width 360 height 13
click at [325, 119] on p at bounding box center [346, 122] width 360 height 6
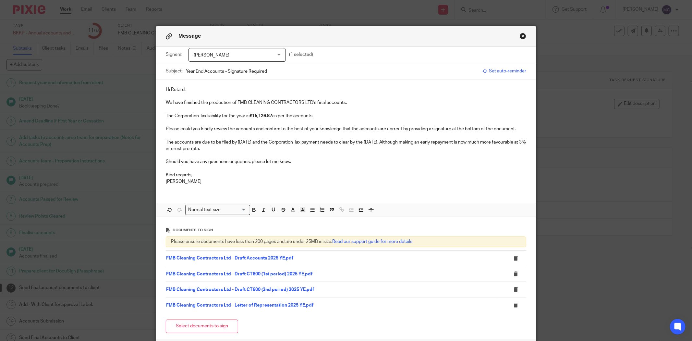
click at [326, 115] on p "The Corporation Tax liability for the year is £15,126.87 as per the accounts." at bounding box center [346, 116] width 360 height 6
click at [354, 102] on p "We have finished the production of FMB CLEANING CONTRACTORS LTD's final account…" at bounding box center [346, 102] width 360 height 6
click at [329, 162] on p "Should you have any questions or queries, please let me know." at bounding box center [346, 161] width 360 height 6
click at [283, 175] on p "Kind regards," at bounding box center [346, 175] width 360 height 6
click at [274, 181] on p "[PERSON_NAME]" at bounding box center [346, 181] width 360 height 6
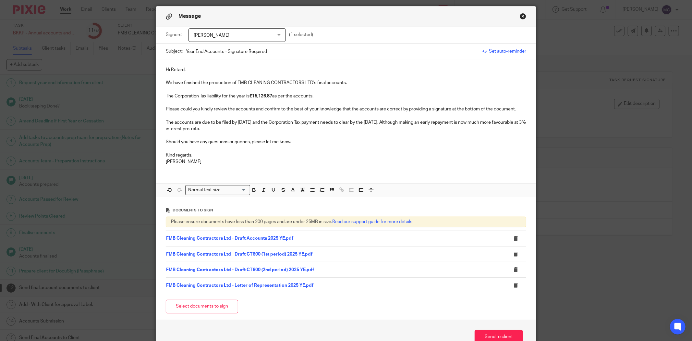
scroll to position [36, 0]
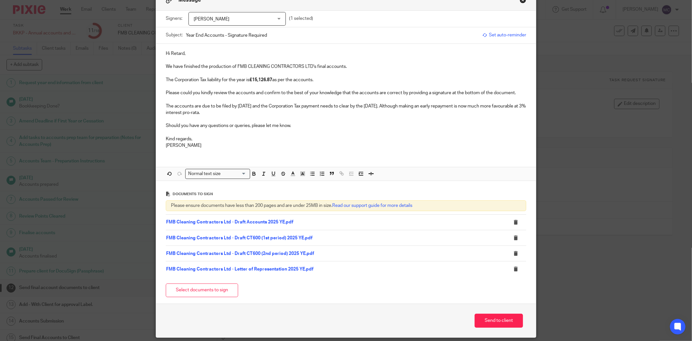
click at [234, 113] on p "The accounts are due to be filed by 29 Aug 2025 and the Corporation Tax payment…" at bounding box center [346, 109] width 360 height 13
click at [305, 122] on p at bounding box center [346, 119] width 360 height 6
click at [302, 133] on p at bounding box center [346, 132] width 360 height 6
click at [302, 129] on p at bounding box center [346, 132] width 360 height 6
click at [298, 128] on p "Should you have any questions or queries, please let me know." at bounding box center [346, 125] width 360 height 6
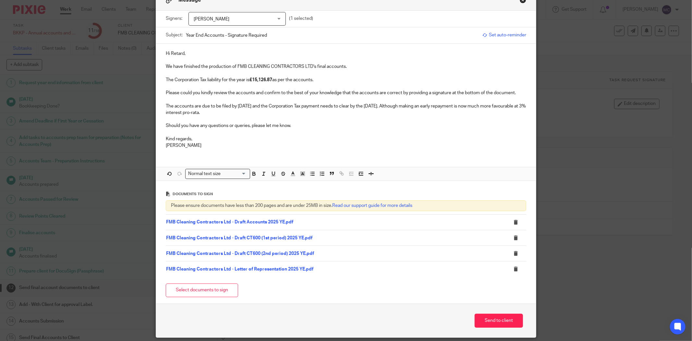
click at [264, 116] on p at bounding box center [346, 119] width 360 height 6
click at [257, 111] on p "The accounts are due to be filed by 29 Aug 2025 and the Corporation Tax payment…" at bounding box center [346, 109] width 360 height 13
click at [518, 106] on p "The accounts are due to be filed by 29 Aug 2025 and the Corporation Tax payment…" at bounding box center [346, 109] width 360 height 13
click at [320, 77] on p "The Corporation Tax liability for the year is £15,126.87 as per the accounts." at bounding box center [346, 80] width 360 height 6
click at [303, 127] on p "Should you have any questions or queries, please let me know." at bounding box center [346, 125] width 360 height 6
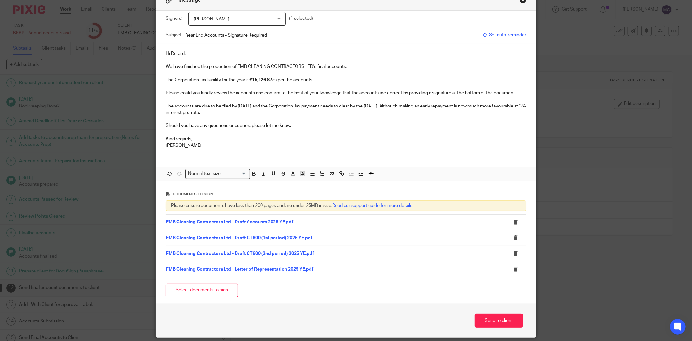
drag, startPoint x: 251, startPoint y: 113, endPoint x: 403, endPoint y: 104, distance: 152.4
click at [403, 104] on p "The accounts are due to be filed by 29 Aug 2025 and the Corporation Tax payment…" at bounding box center [346, 109] width 360 height 13
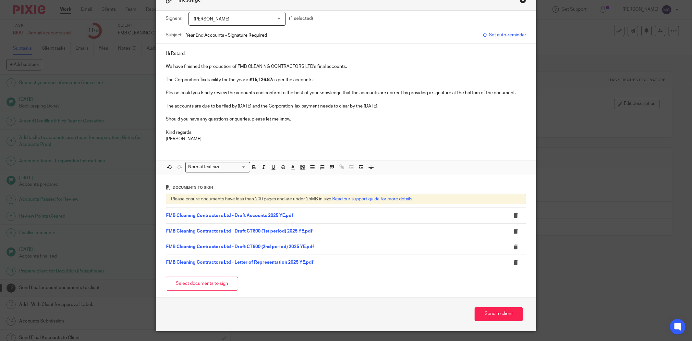
click at [397, 117] on p "Should you have any questions or queries, please let me know." at bounding box center [346, 119] width 360 height 6
click at [183, 52] on p "Hi Retard," at bounding box center [346, 53] width 360 height 6
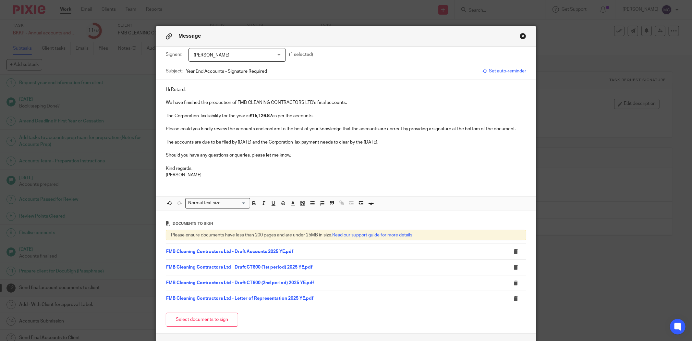
click at [175, 90] on p "Hi Retard," at bounding box center [346, 89] width 360 height 6
click at [191, 90] on p "Hi [PERSON_NAME]," at bounding box center [346, 89] width 360 height 6
click at [363, 104] on p "We have finished the production of FMB CLEANING CONTRACTORS LTD's final account…" at bounding box center [346, 102] width 360 height 6
click at [287, 166] on p "Kind regards," at bounding box center [346, 168] width 360 height 6
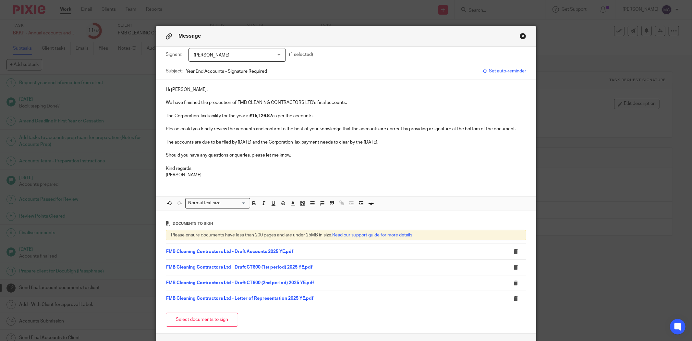
click at [211, 88] on p "Hi [PERSON_NAME]," at bounding box center [346, 89] width 360 height 6
click at [356, 101] on p "We have finished the production of FMB CLEANING CONTRACTORS LTD's final account…" at bounding box center [346, 102] width 360 height 6
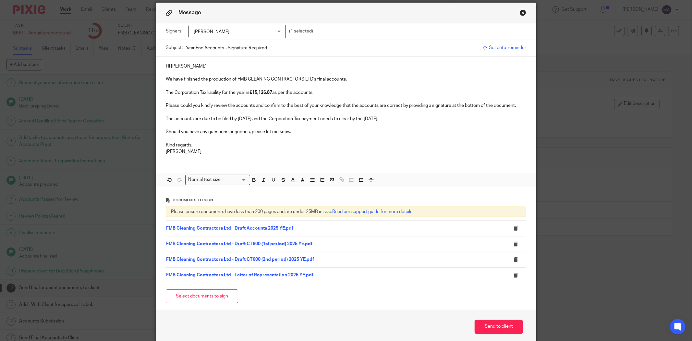
scroll to position [36, 0]
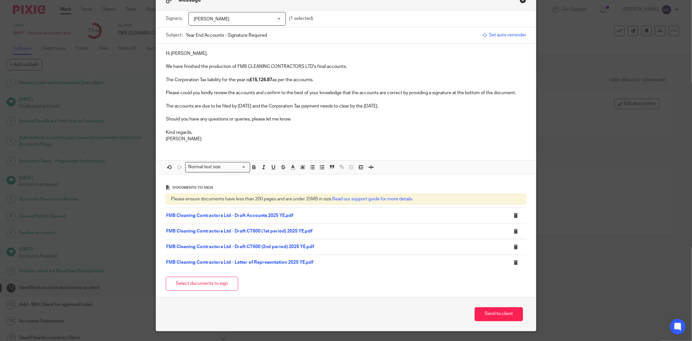
click at [226, 133] on p "Kind regards," at bounding box center [346, 132] width 360 height 6
click at [225, 135] on p "Kind regards," at bounding box center [346, 132] width 360 height 6
click at [500, 311] on button "Send to client" at bounding box center [499, 314] width 48 height 14
click at [225, 140] on p "[PERSON_NAME]" at bounding box center [346, 139] width 360 height 6
click at [218, 134] on p "Kind regards," at bounding box center [346, 132] width 360 height 6
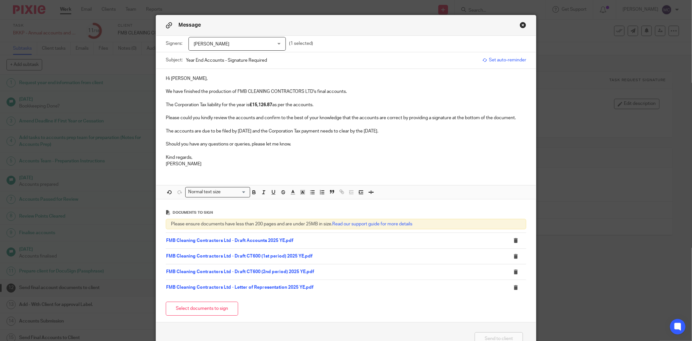
scroll to position [0, 0]
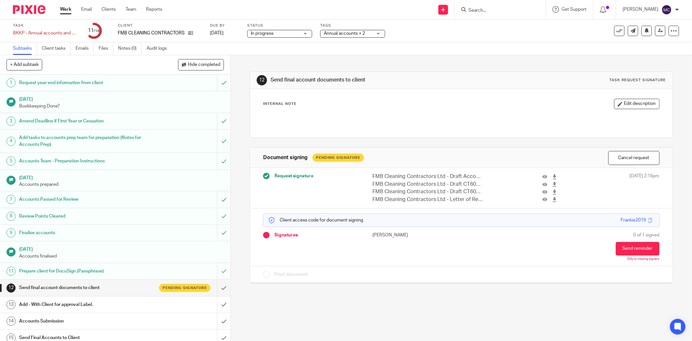
scroll to position [36, 0]
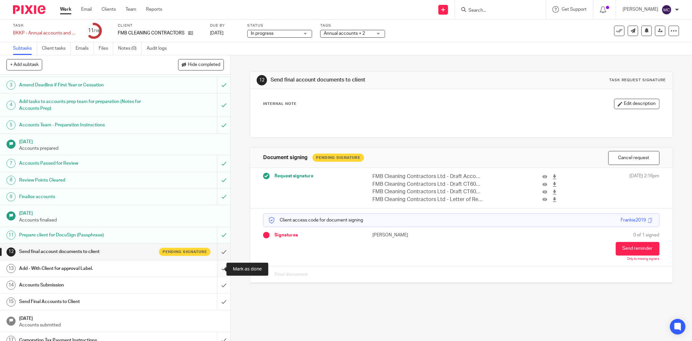
click at [215, 266] on input "submit" at bounding box center [115, 268] width 230 height 16
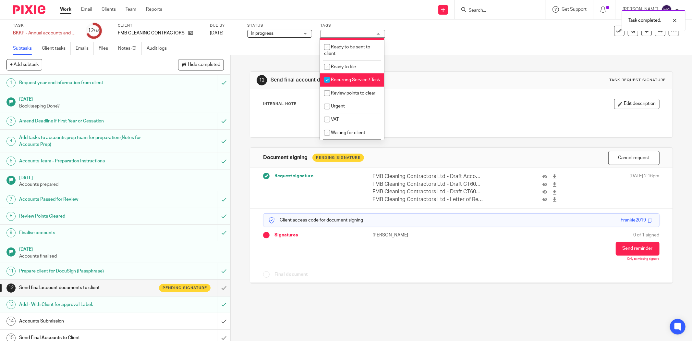
scroll to position [252, 0]
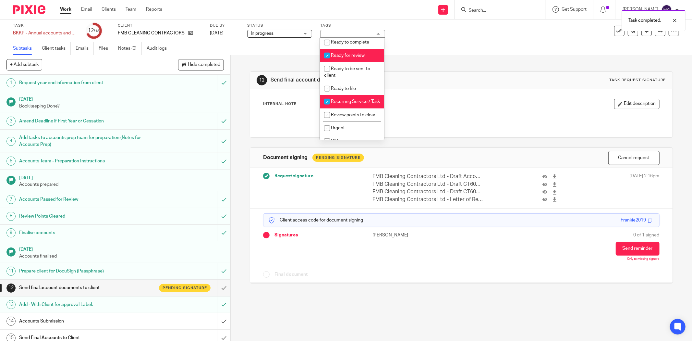
click at [346, 62] on li "Ready for review" at bounding box center [352, 55] width 64 height 13
checkbox input "false"
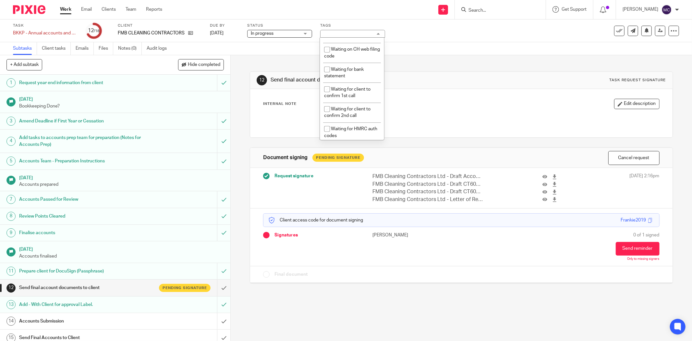
scroll to position [399, 0]
click at [348, 27] on li "With client for approval" at bounding box center [352, 20] width 64 height 13
checkbox input "true"
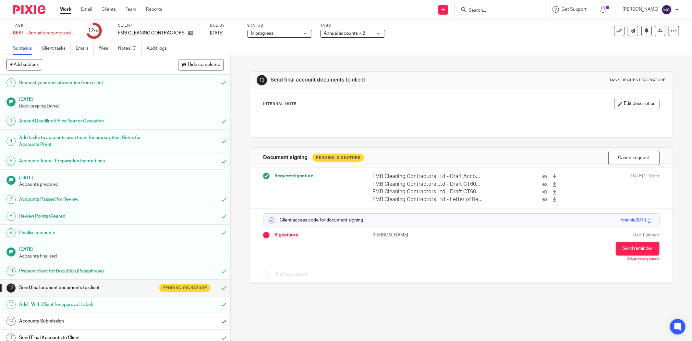
click at [491, 107] on div "Internal Note Edit description" at bounding box center [461, 104] width 396 height 10
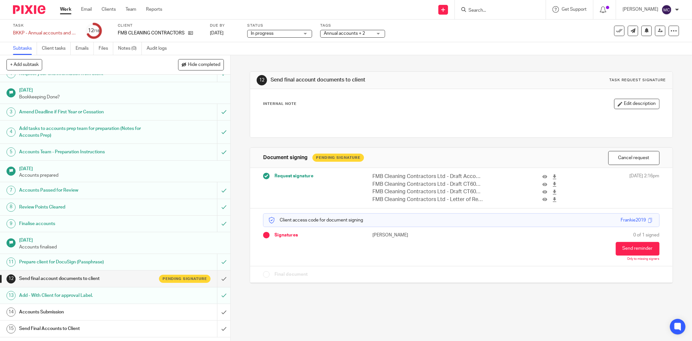
scroll to position [0, 0]
